Goal: Find specific page/section: Find specific page/section

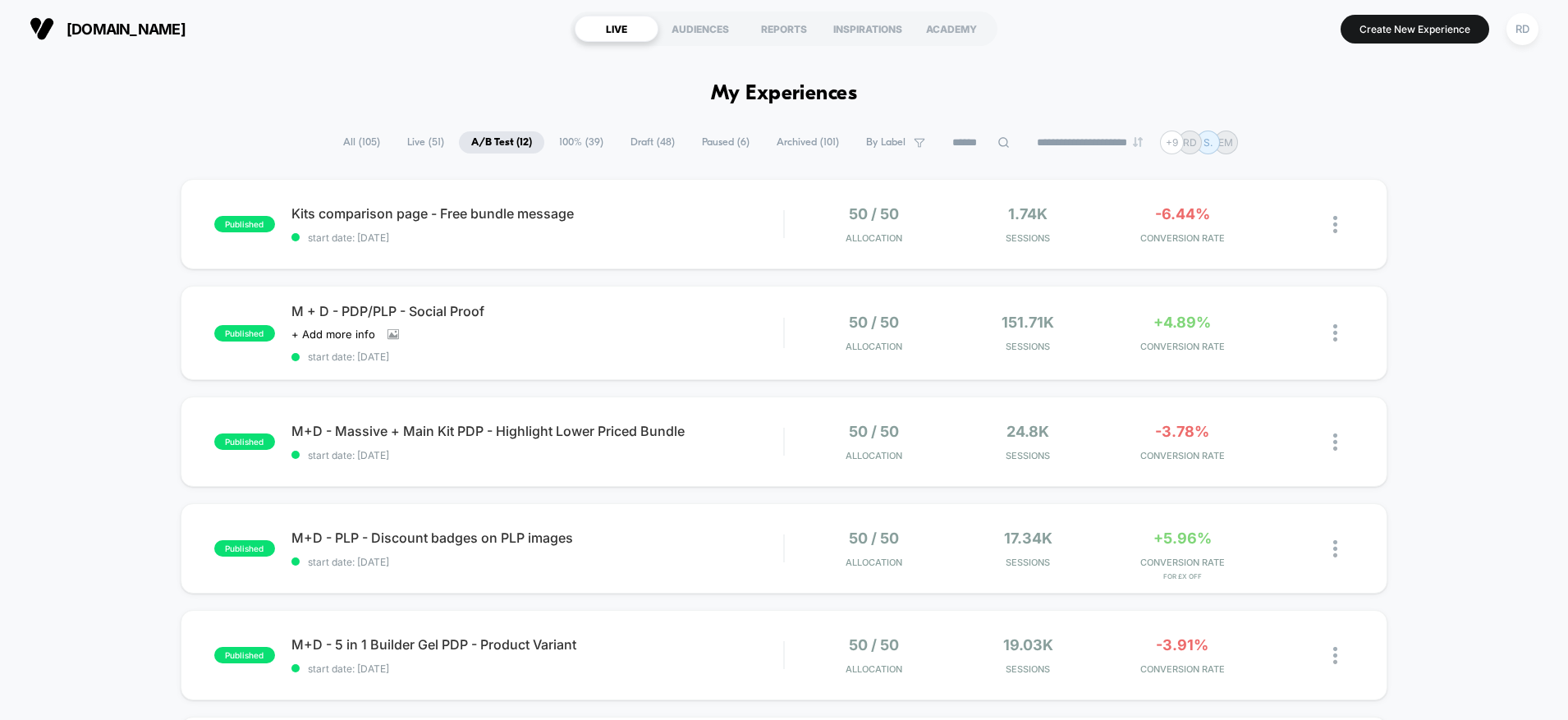
click at [351, 142] on span "All ( 105 )" at bounding box center [361, 142] width 62 height 22
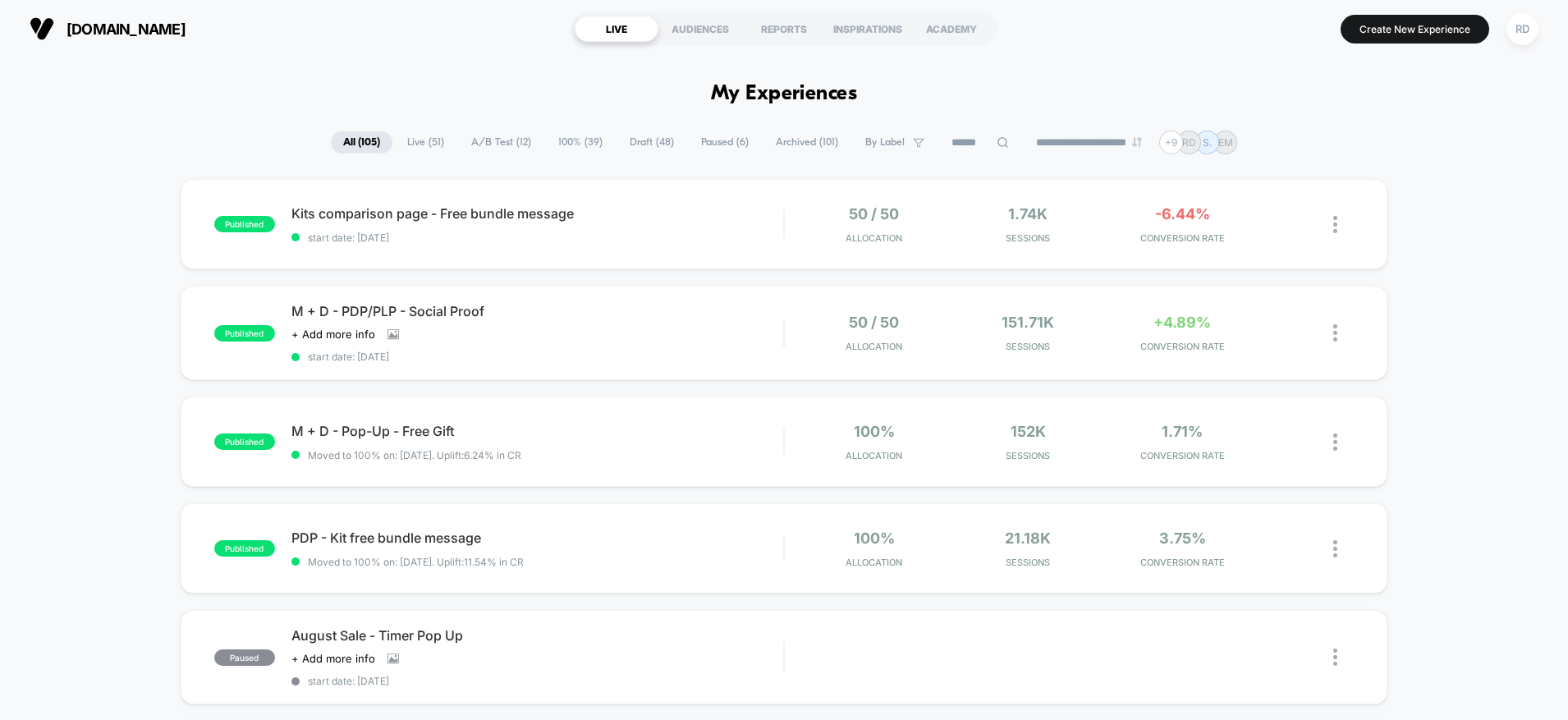
click at [550, 144] on span "100% ( 39 )" at bounding box center [580, 142] width 69 height 22
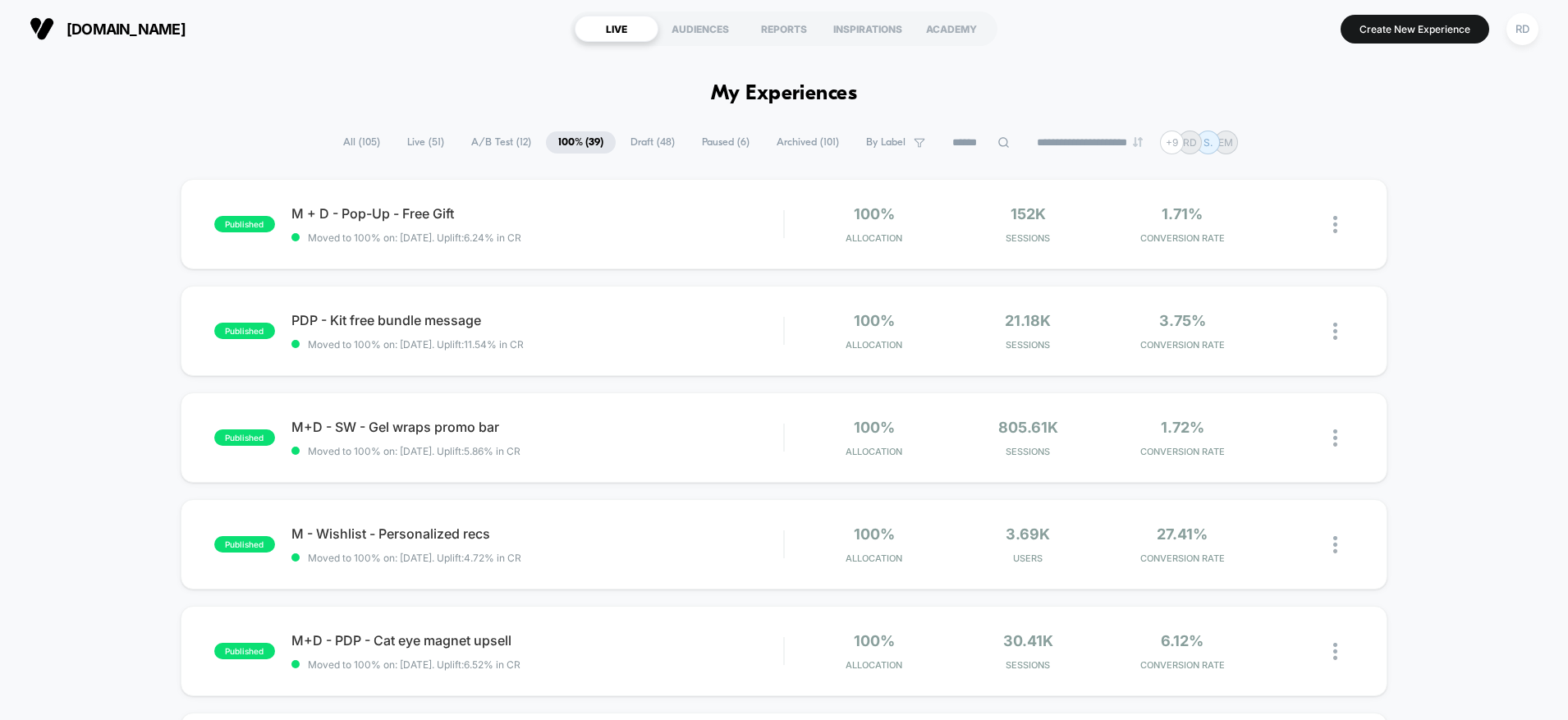
click at [778, 141] on span "Archived ( 101 )" at bounding box center [807, 142] width 87 height 22
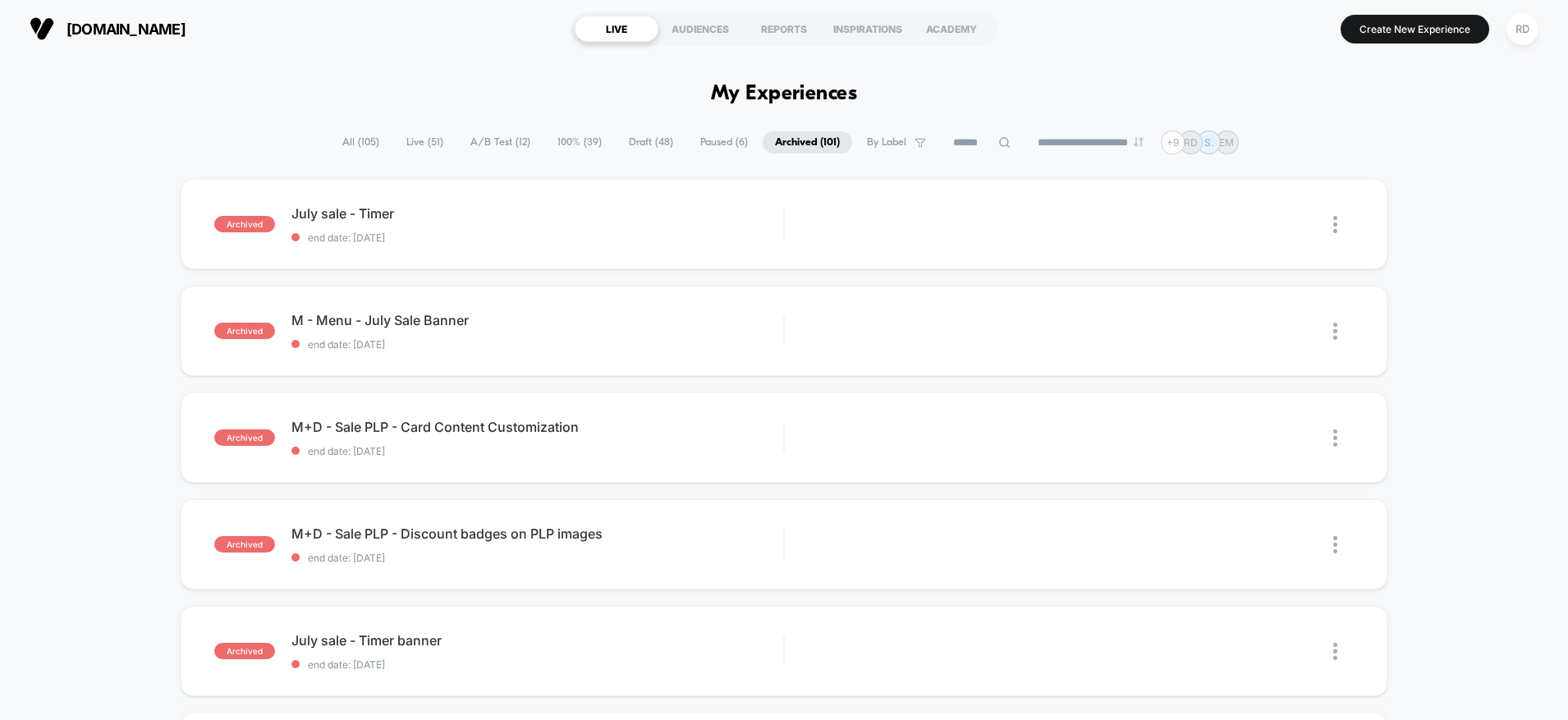
click at [651, 143] on span "Draft ( 48 )" at bounding box center [650, 142] width 69 height 22
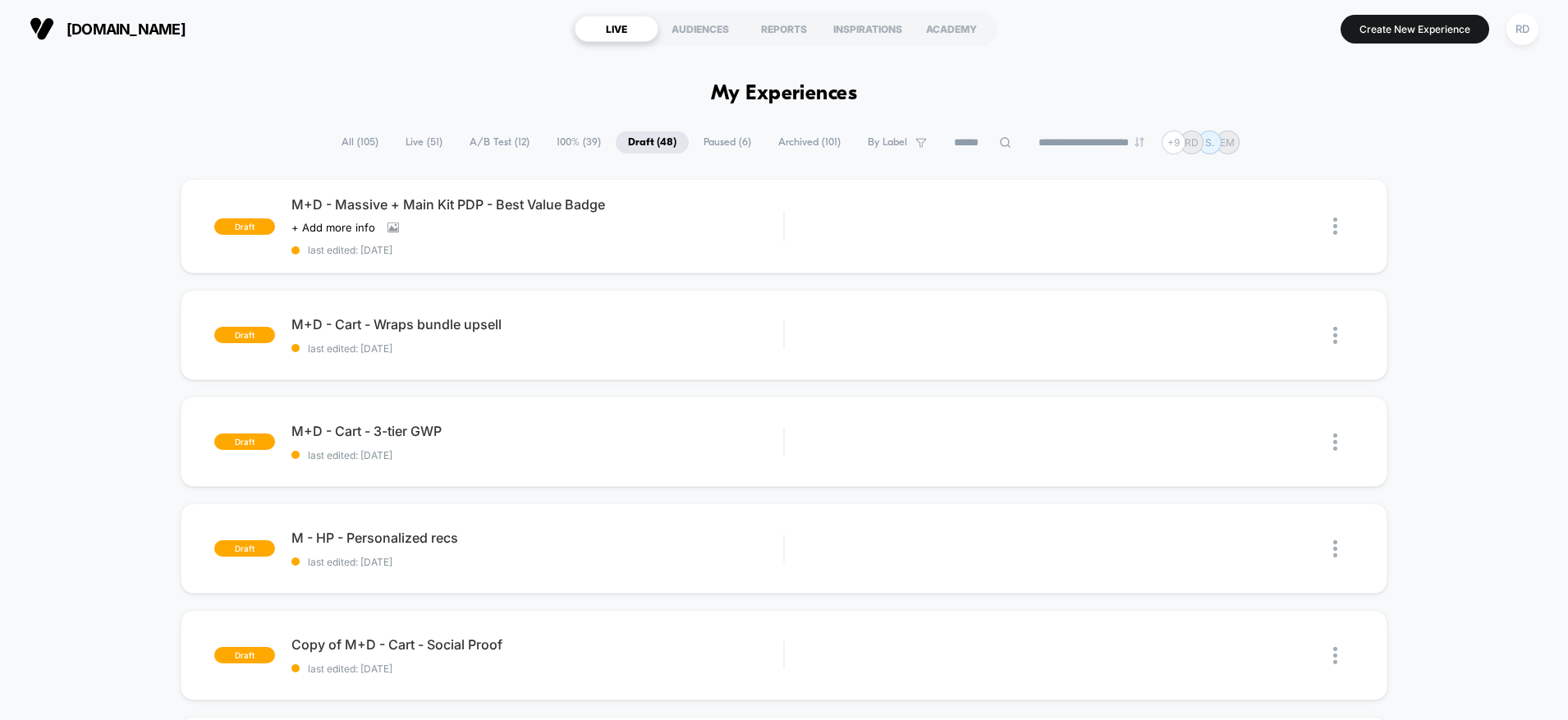
click at [999, 142] on icon at bounding box center [1004, 142] width 12 height 12
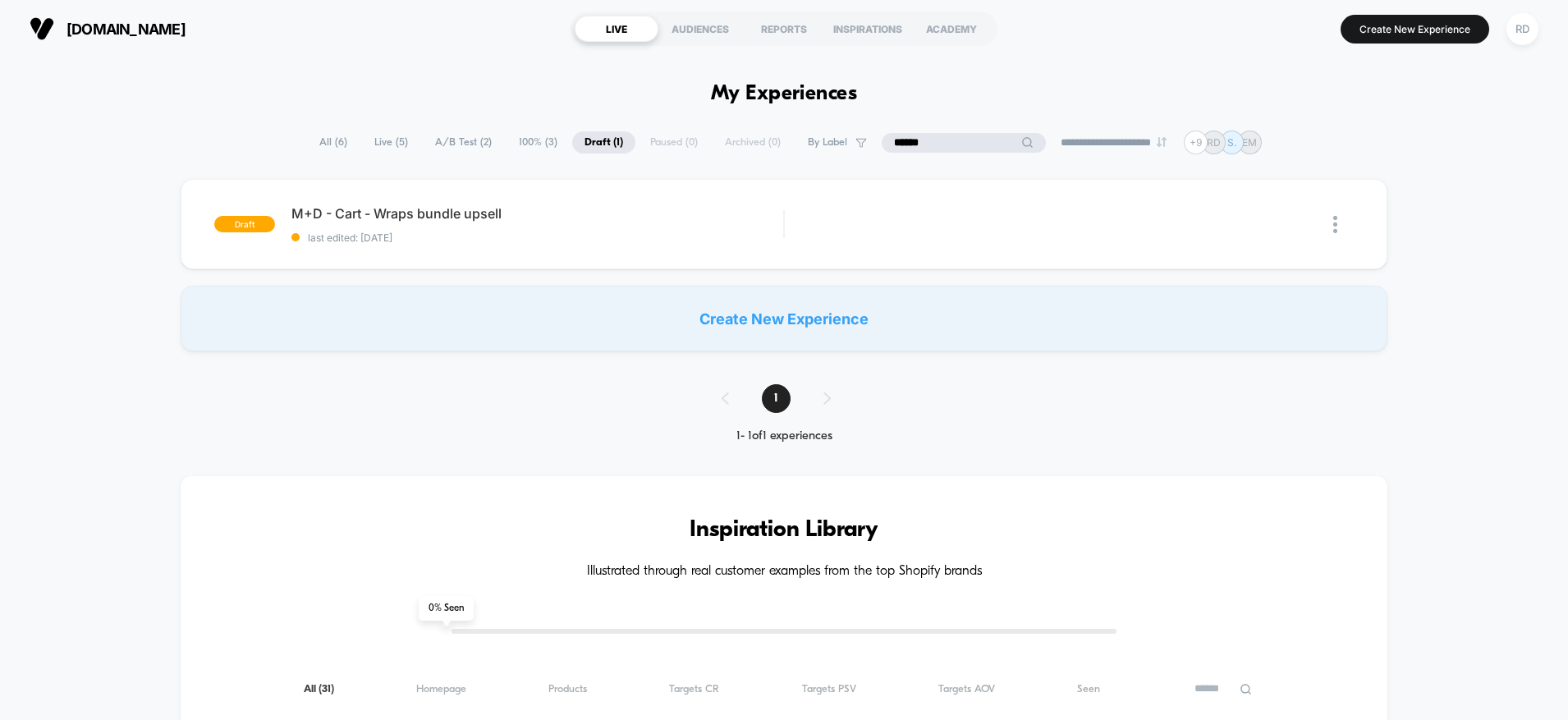
click at [319, 142] on span "All ( 6 )" at bounding box center [333, 142] width 52 height 22
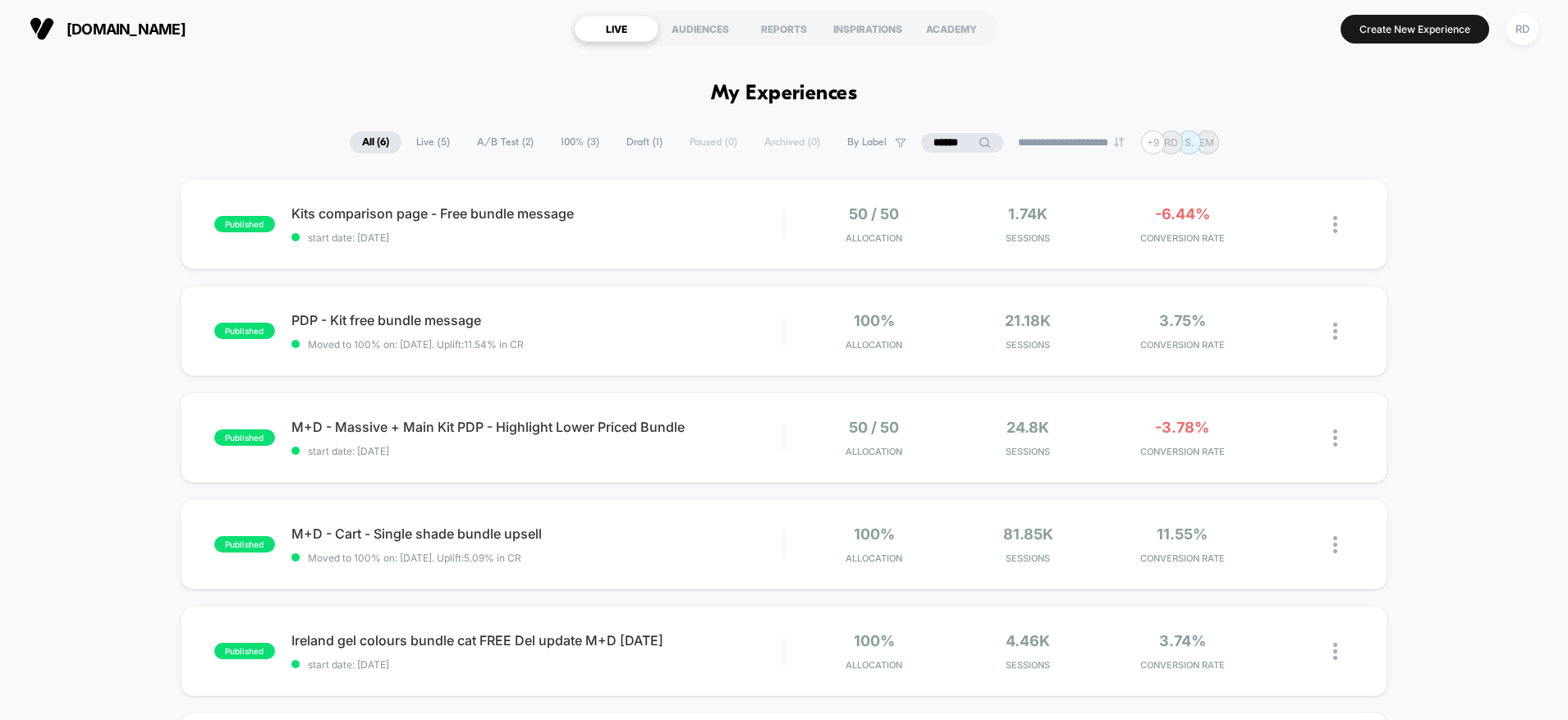
click at [643, 147] on span "Draft ( 1 )" at bounding box center [645, 142] width 61 height 22
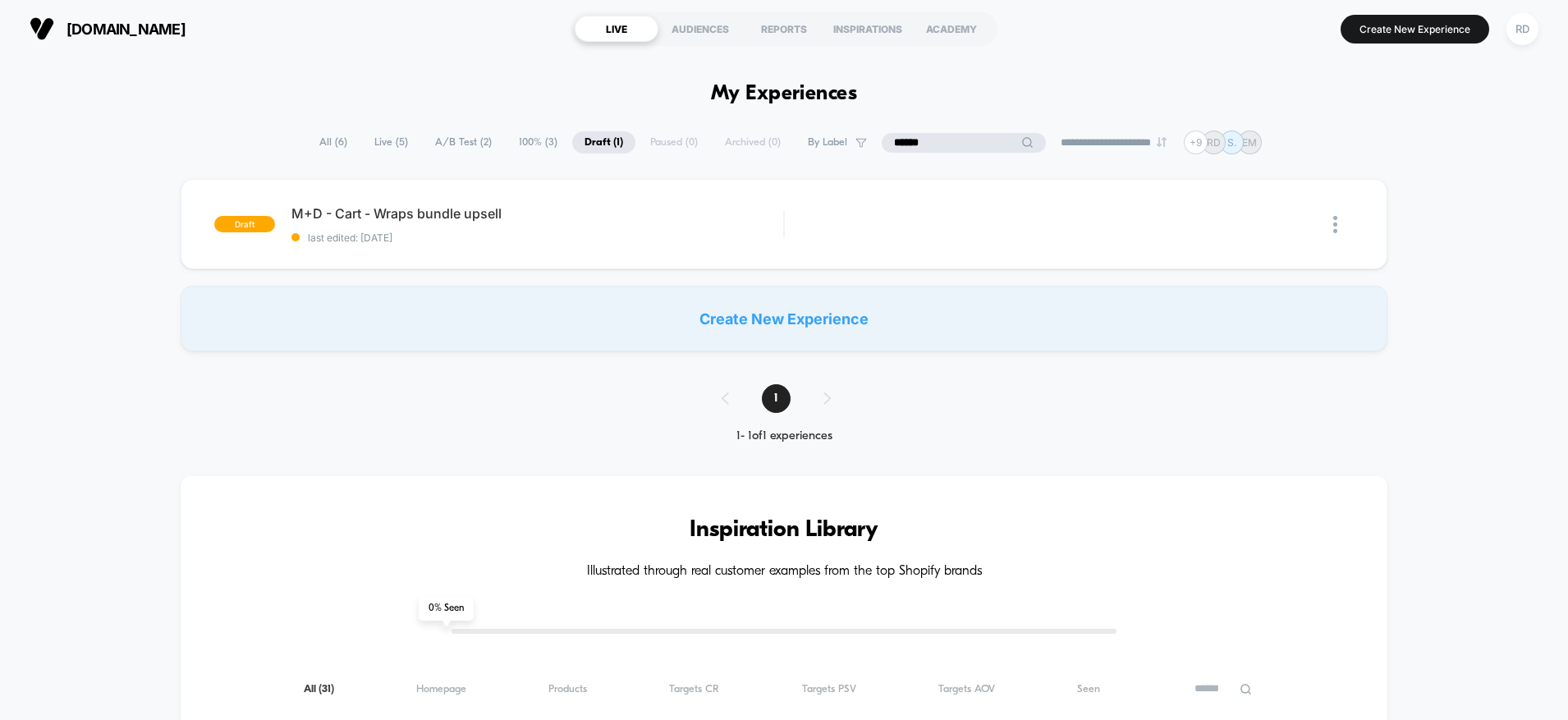
drag, startPoint x: 958, startPoint y: 146, endPoint x: 891, endPoint y: 138, distance: 67.5
click at [891, 140] on input "******" at bounding box center [963, 142] width 164 height 20
type input "*"
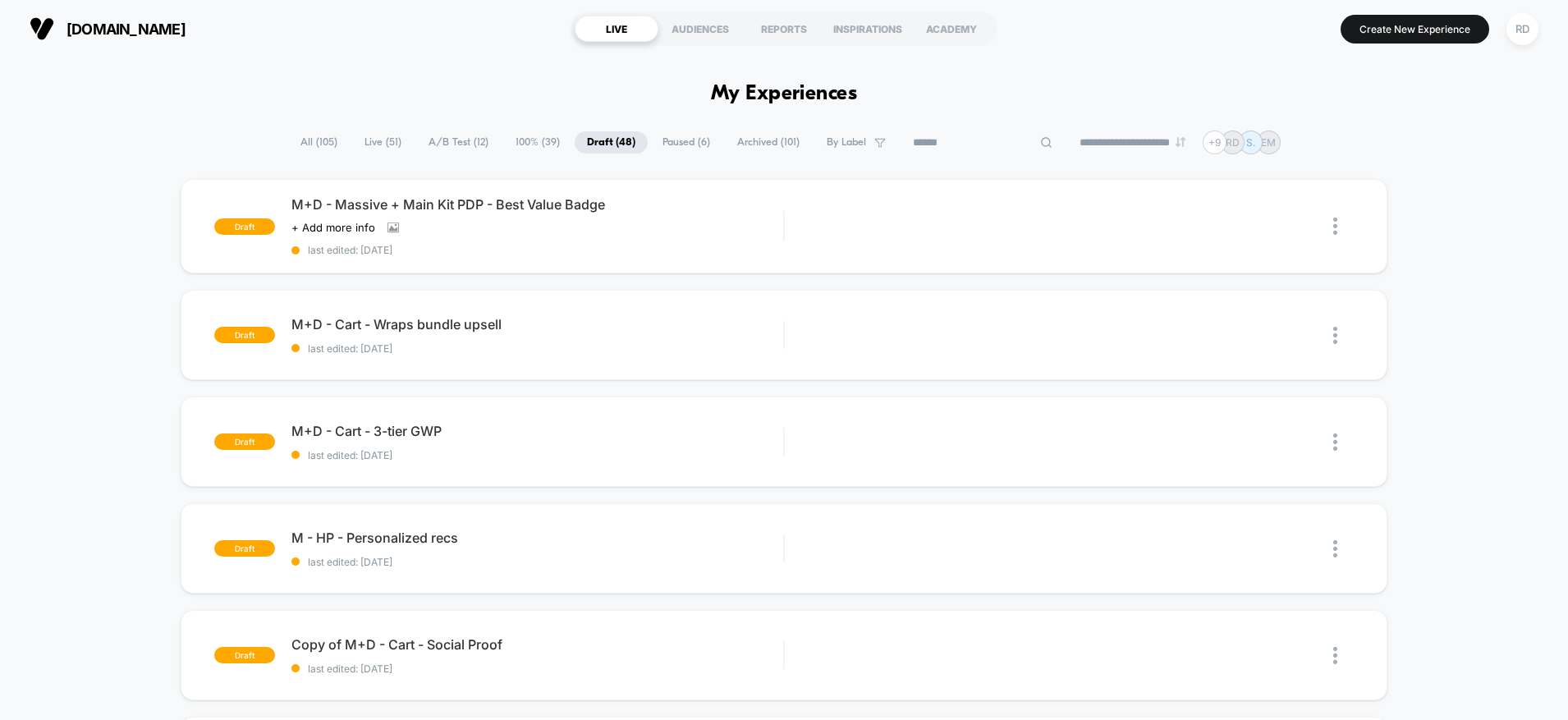
click at [310, 144] on span "All ( 105 )" at bounding box center [319, 142] width 62 height 22
